Goal: Transaction & Acquisition: Purchase product/service

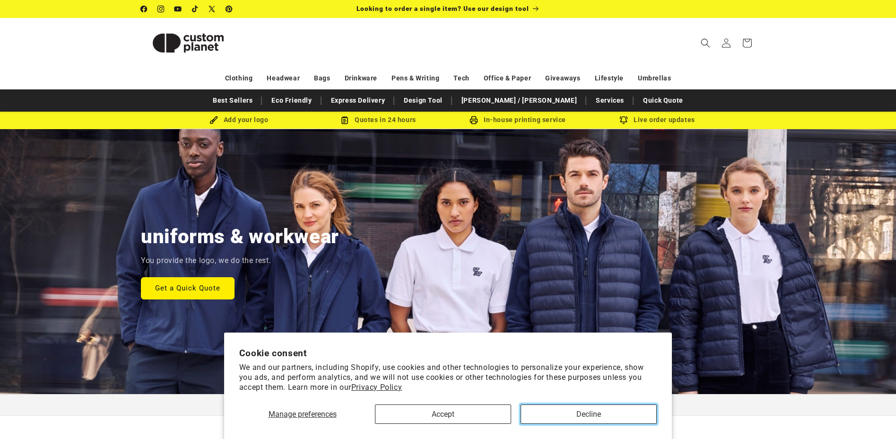
click at [596, 412] on button "Decline" at bounding box center [588, 413] width 136 height 19
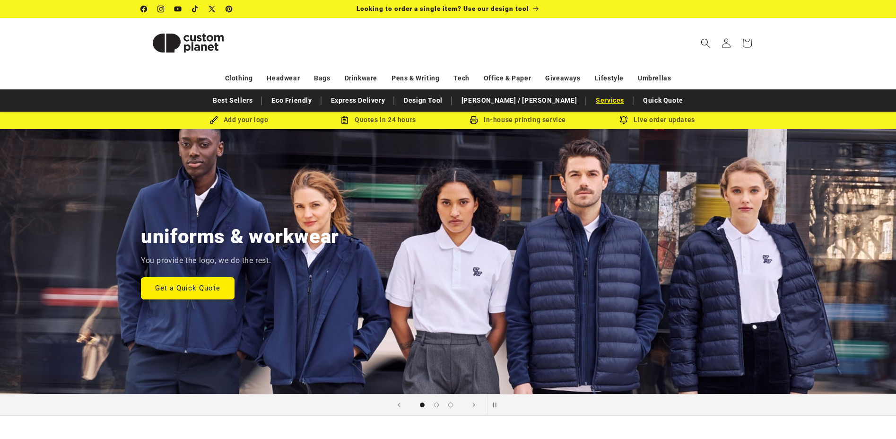
click at [591, 101] on link "Services" at bounding box center [610, 100] width 38 height 17
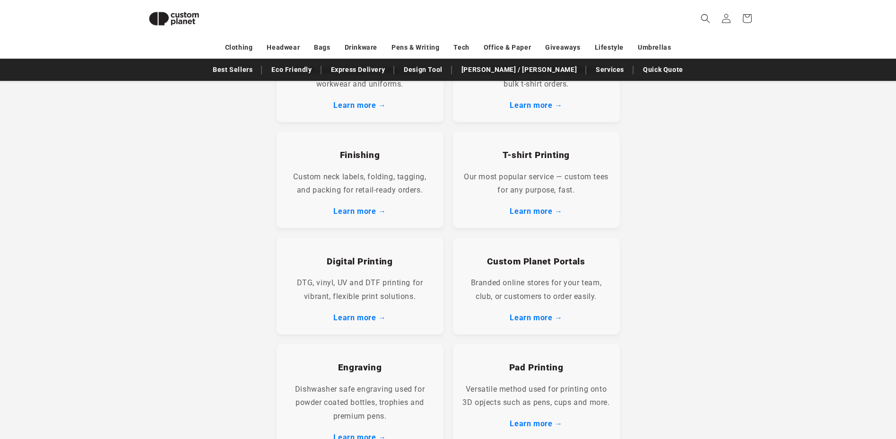
scroll to position [262, 0]
click at [529, 208] on link "Learn more →" at bounding box center [536, 209] width 52 height 9
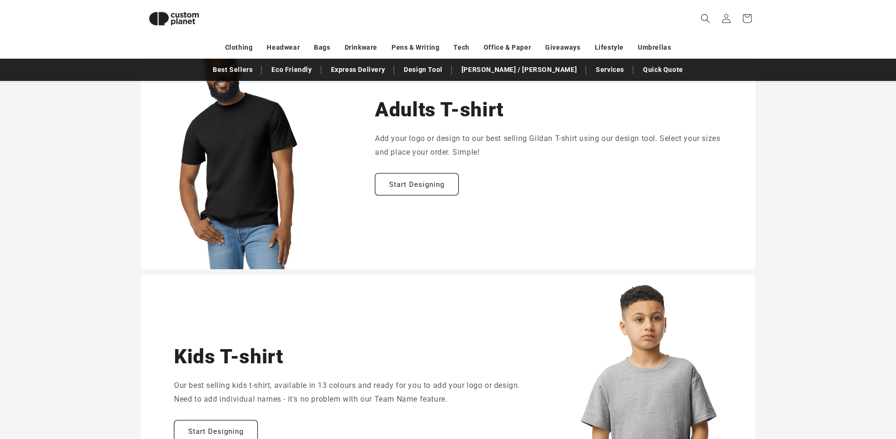
scroll to position [527, 0]
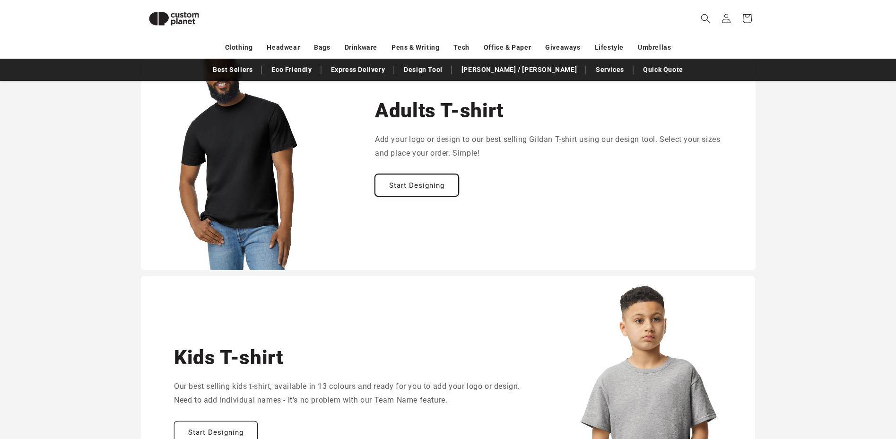
click at [408, 185] on link "Start Designing" at bounding box center [417, 185] width 84 height 22
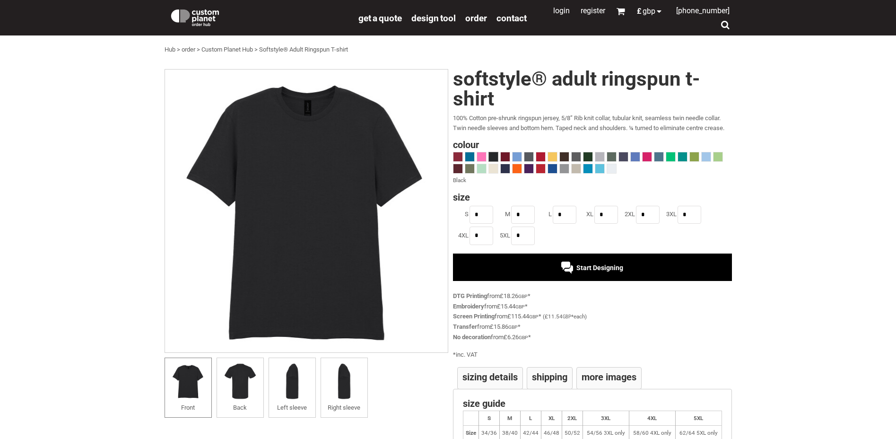
click at [578, 264] on span "Start Designing" at bounding box center [599, 268] width 47 height 8
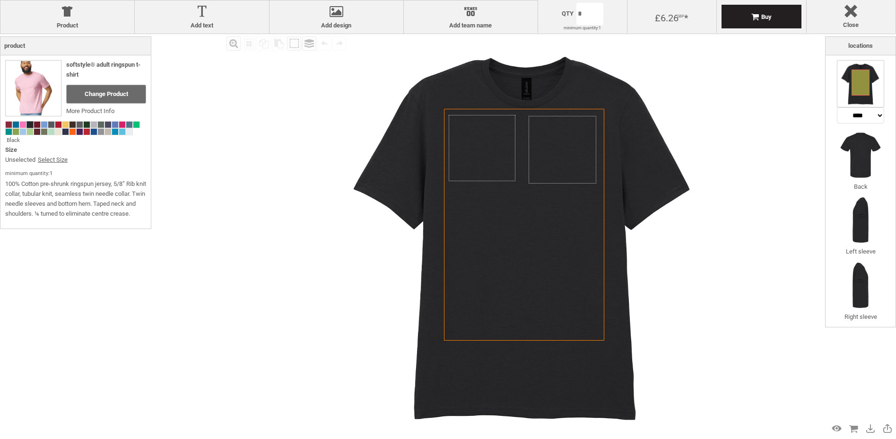
click at [586, 0] on body "get a quote design tool order Contact More Login Register 0 £ GBP +44 191 270 8…" at bounding box center [448, 0] width 896 height 0
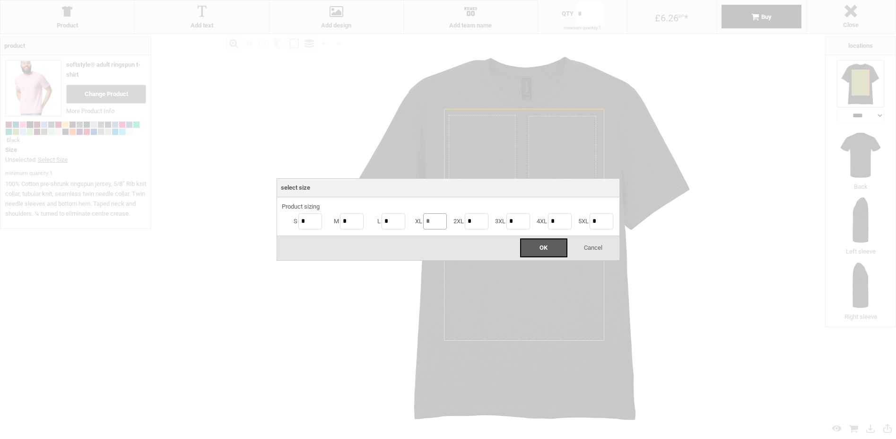
click at [429, 221] on input "*" at bounding box center [435, 221] width 24 height 16
drag, startPoint x: 433, startPoint y: 221, endPoint x: 424, endPoint y: 221, distance: 8.5
click at [424, 221] on input "*" at bounding box center [435, 221] width 24 height 16
type input "***"
click at [529, 248] on div "OK" at bounding box center [543, 247] width 47 height 19
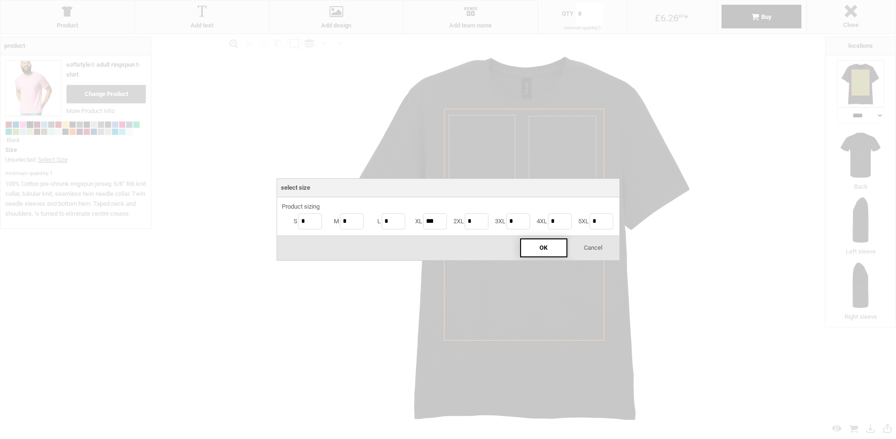
type input "***"
click at [592, 0] on body "get a quote design tool order Contact More Login Register 0 £ GBP +44 191 270 8…" at bounding box center [448, 0] width 896 height 0
click at [432, 222] on input "***" at bounding box center [435, 221] width 24 height 16
type input "****"
click at [539, 244] on span "OK" at bounding box center [543, 247] width 8 height 7
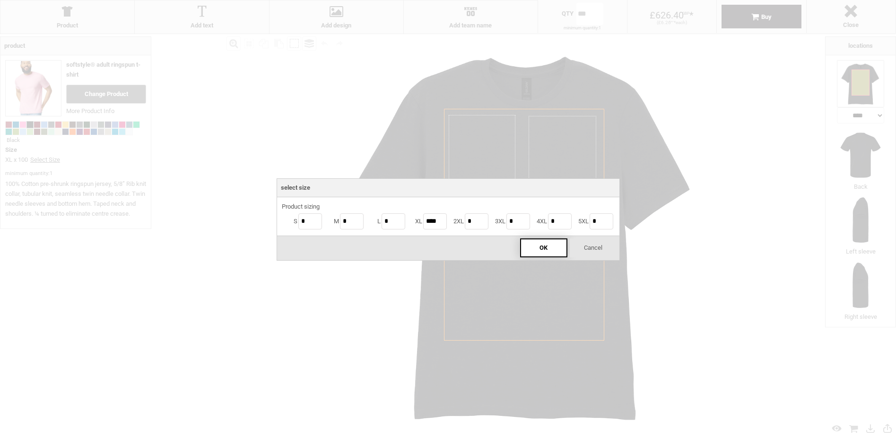
type input "****"
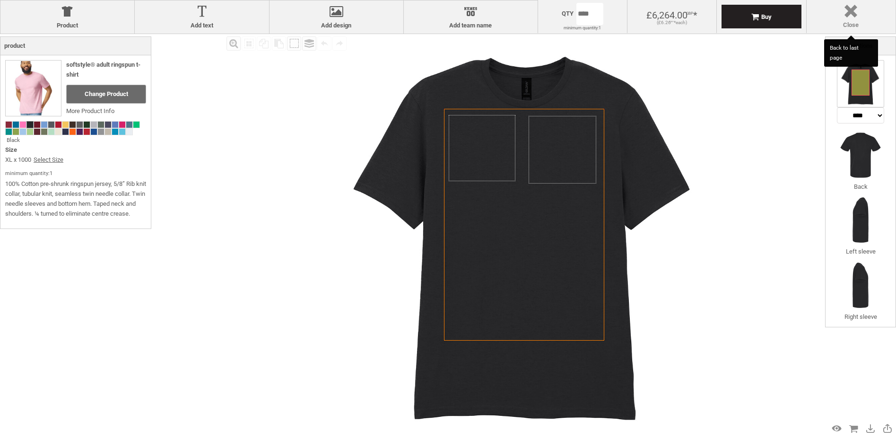
click at [853, 13] on div at bounding box center [851, 13] width 80 height 17
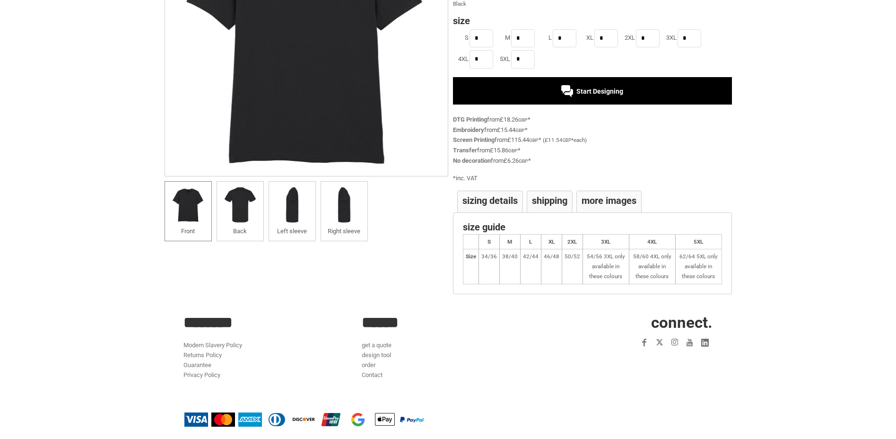
scroll to position [181, 0]
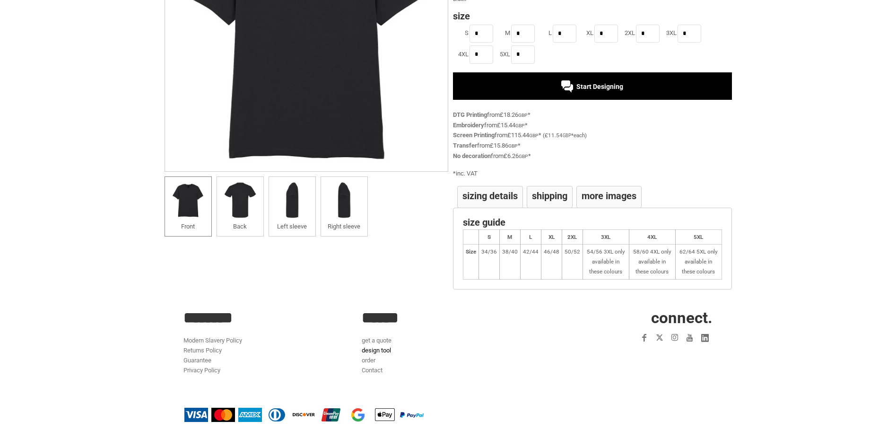
click at [371, 348] on link "design tool" at bounding box center [376, 349] width 29 height 7
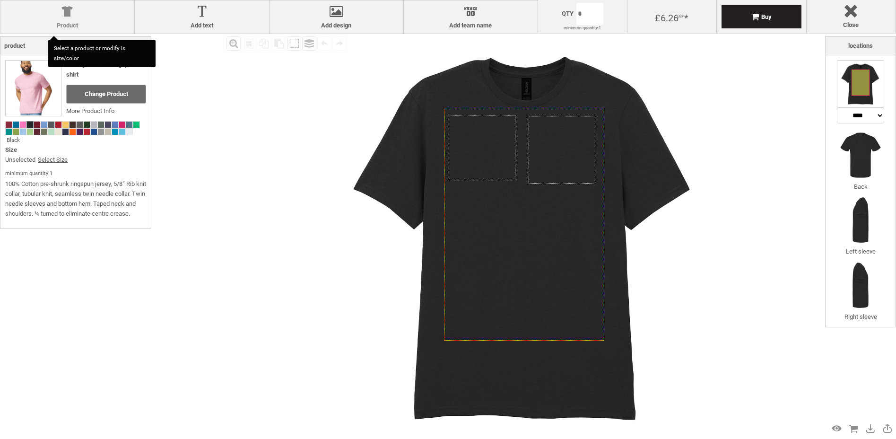
click at [71, 17] on div at bounding box center [67, 13] width 124 height 17
click at [68, 18] on div at bounding box center [67, 13] width 124 height 17
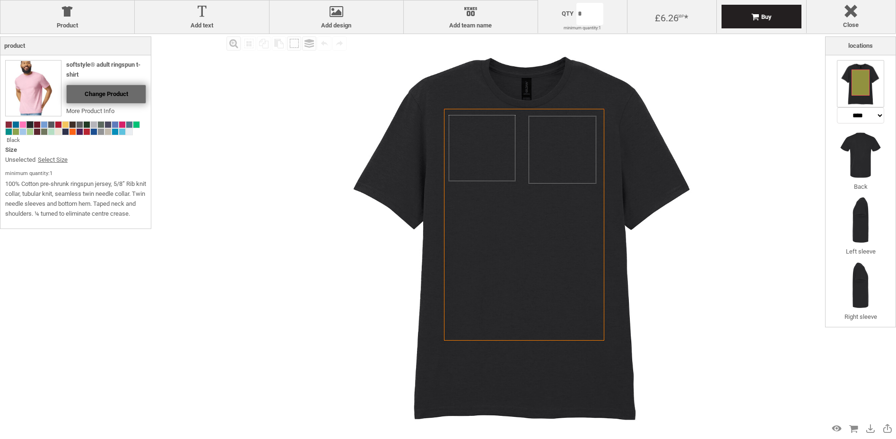
click at [109, 95] on span "Change Product" at bounding box center [106, 93] width 43 height 7
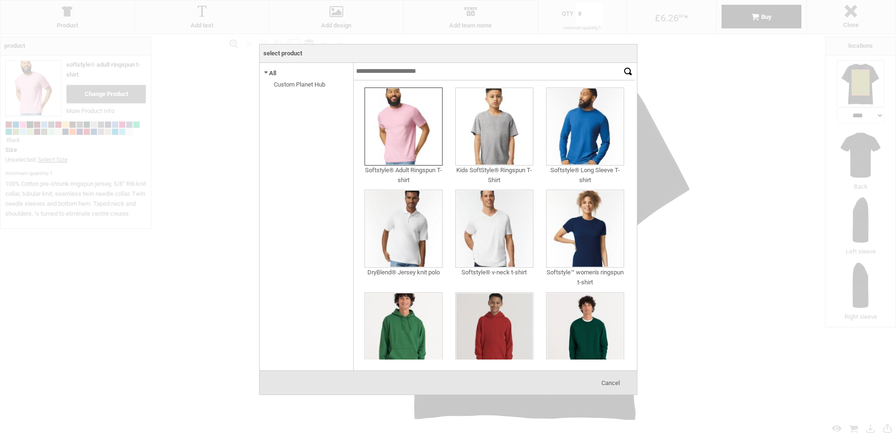
click at [610, 382] on span "Cancel" at bounding box center [610, 382] width 18 height 7
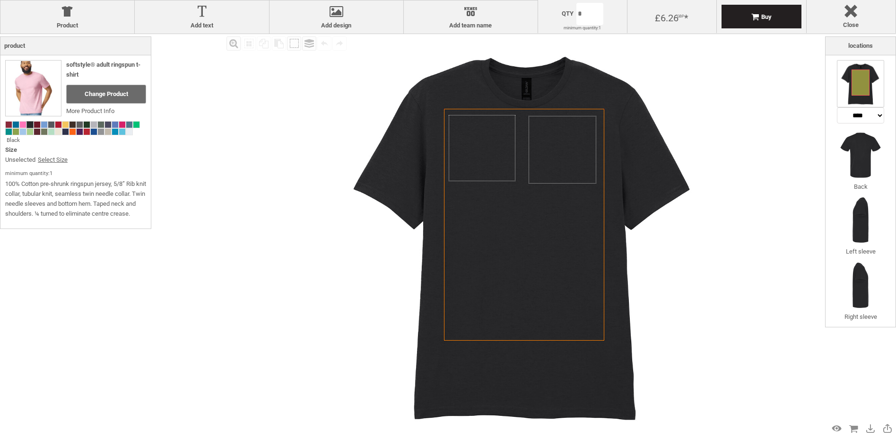
click at [742, 156] on div "Fill Background Zoom in Zoom out Select All Copy All Selected Paste Off On Grou…" at bounding box center [524, 235] width 601 height 403
click at [853, 11] on div at bounding box center [851, 13] width 80 height 17
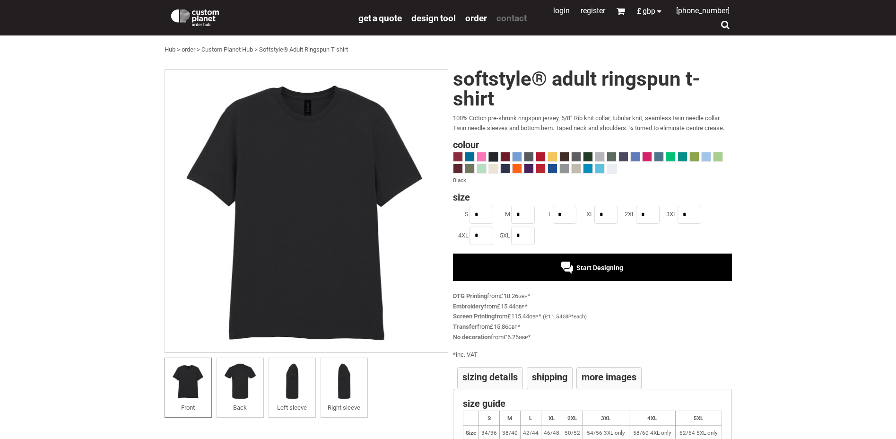
click at [512, 19] on span "Contact" at bounding box center [511, 18] width 30 height 11
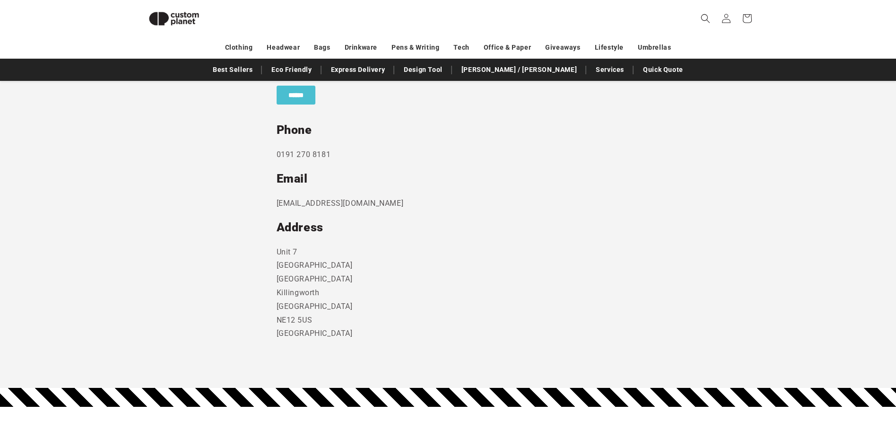
scroll to position [458, 0]
